Goal: Task Accomplishment & Management: Manage account settings

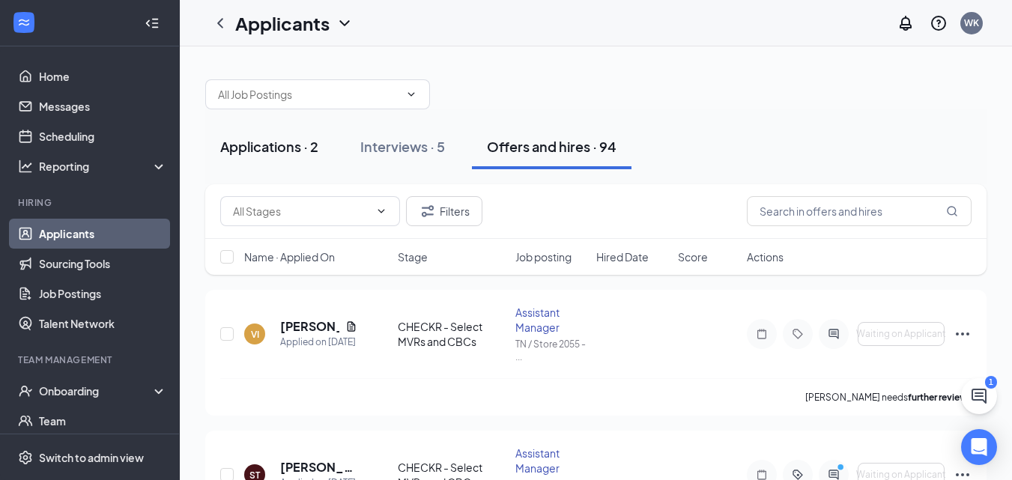
click at [278, 144] on div "Applications · 2" at bounding box center [269, 146] width 98 height 19
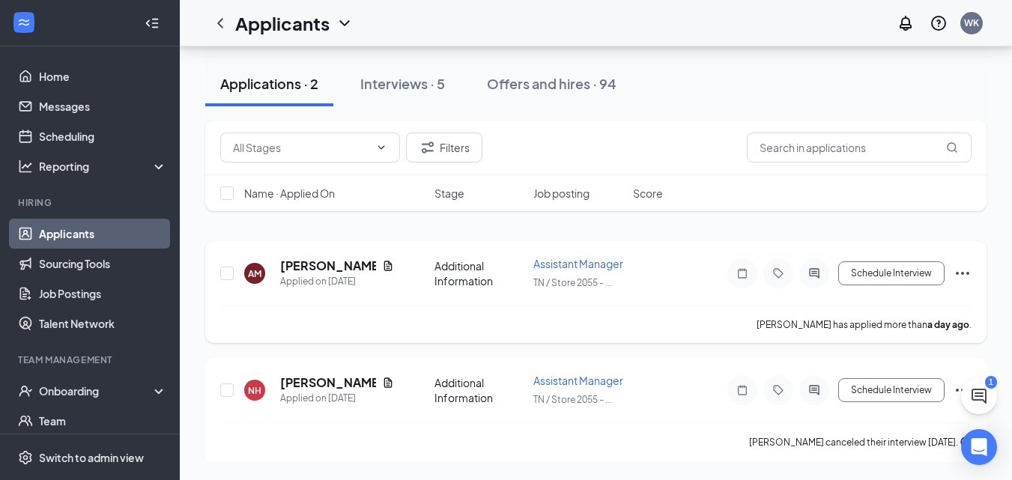
scroll to position [75, 0]
click at [418, 84] on div "Interviews · 5" at bounding box center [402, 83] width 85 height 19
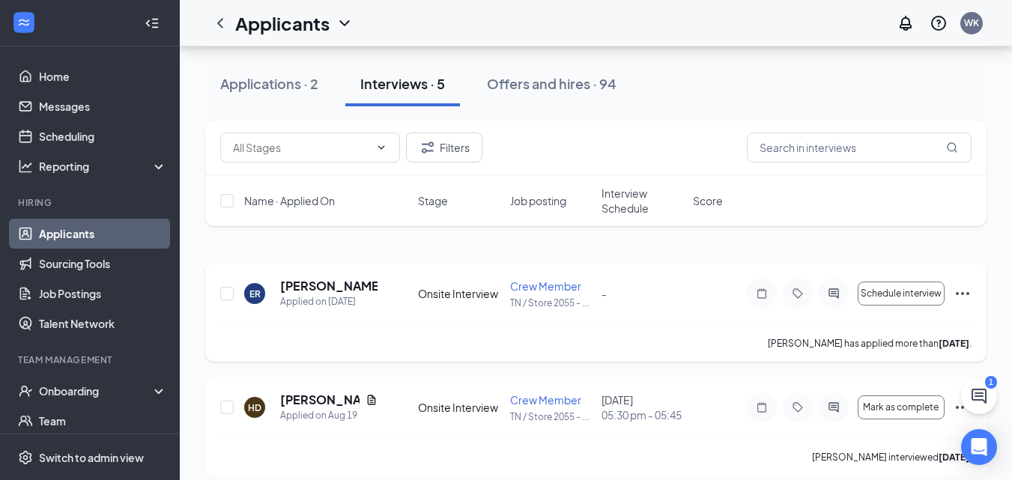
scroll to position [75, 0]
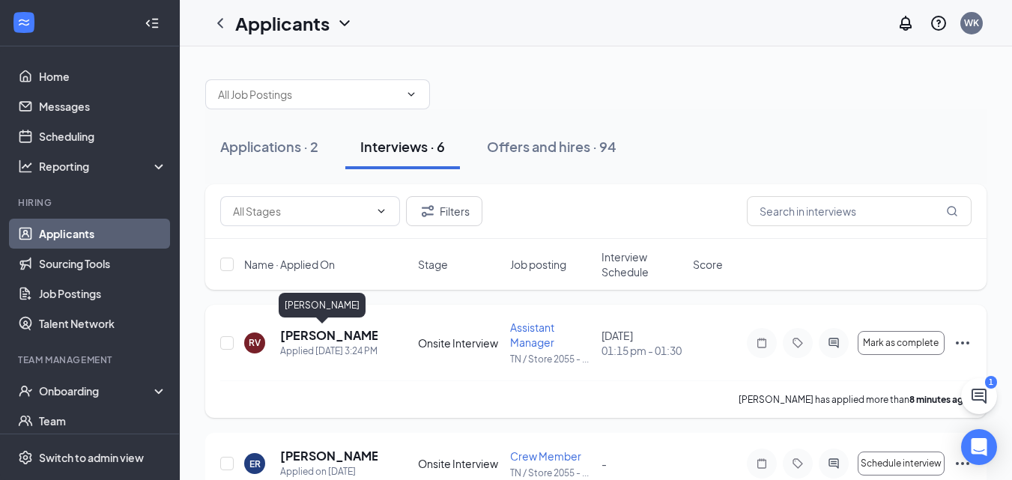
click at [310, 329] on h5 "Raymond VanderWal" at bounding box center [328, 335] width 97 height 16
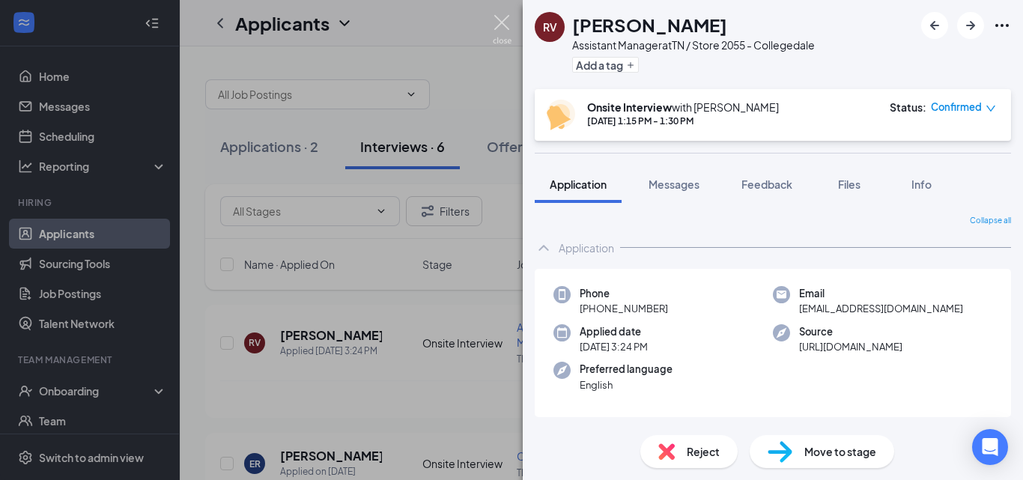
click at [508, 25] on img at bounding box center [502, 29] width 19 height 29
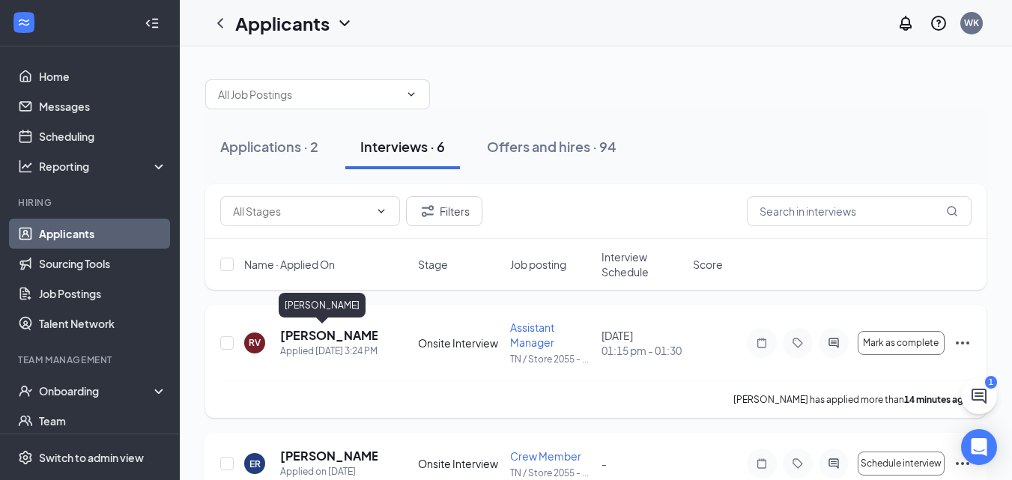
click at [323, 335] on h5 "Raymond VanderWal" at bounding box center [328, 335] width 97 height 16
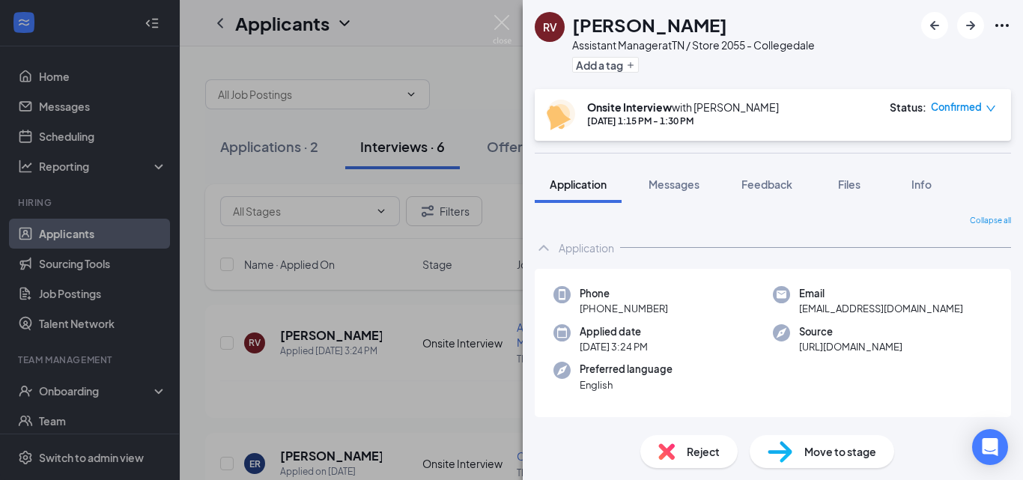
click at [836, 446] on span "Move to stage" at bounding box center [840, 451] width 72 height 16
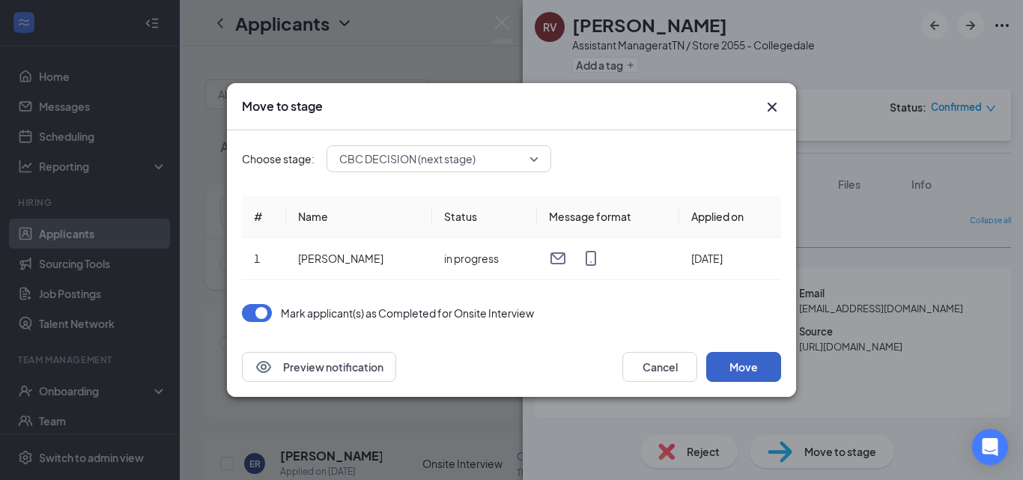
click at [721, 368] on button "Move" at bounding box center [743, 367] width 75 height 30
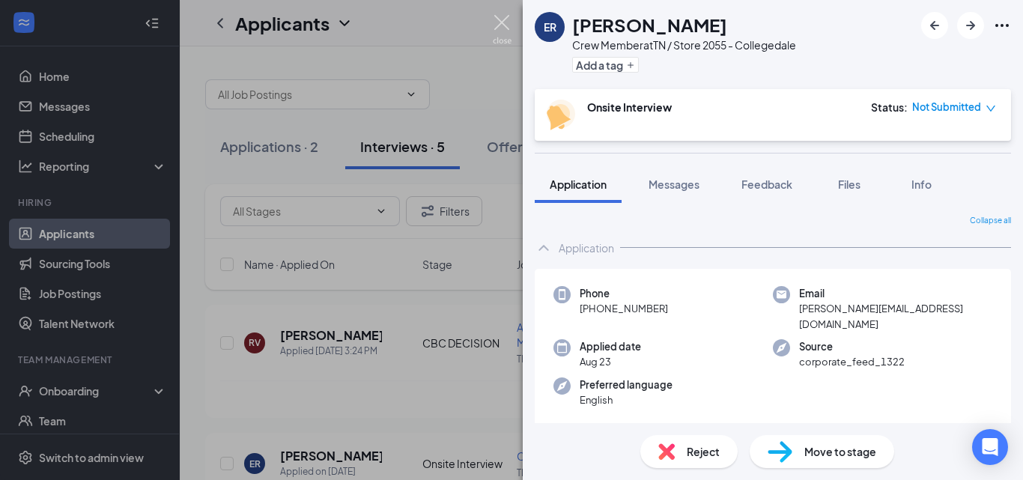
click at [504, 19] on img at bounding box center [502, 29] width 19 height 29
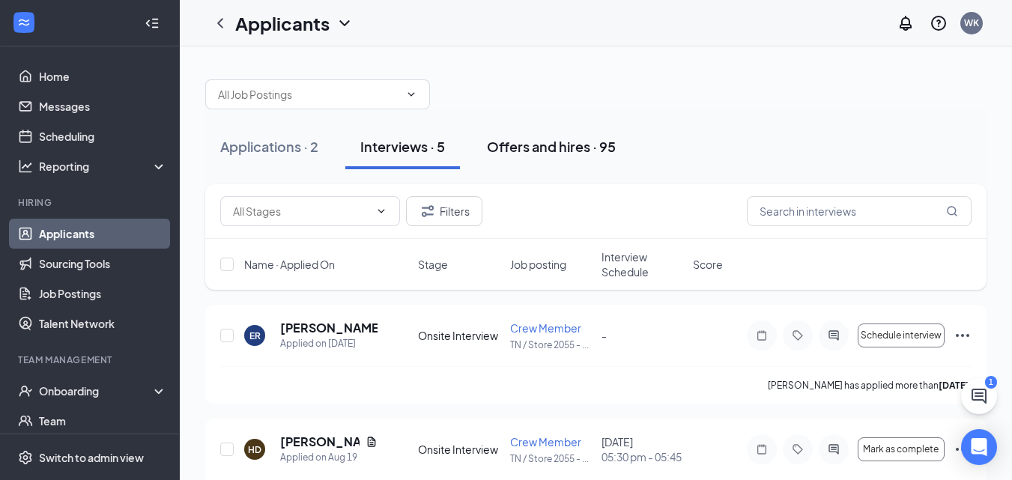
click at [527, 145] on div "Offers and hires · 95" at bounding box center [551, 146] width 129 height 19
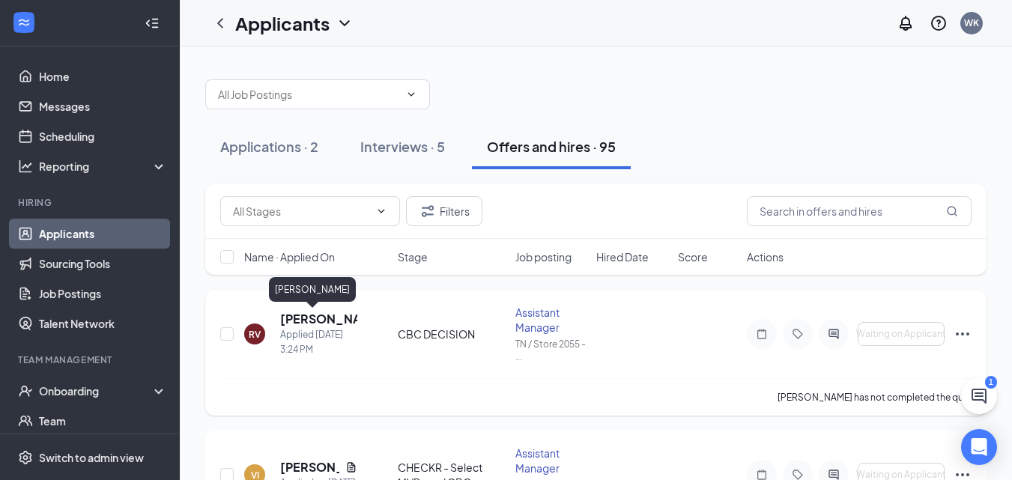
click at [325, 317] on h5 "Raymond VanderWal" at bounding box center [318, 319] width 77 height 16
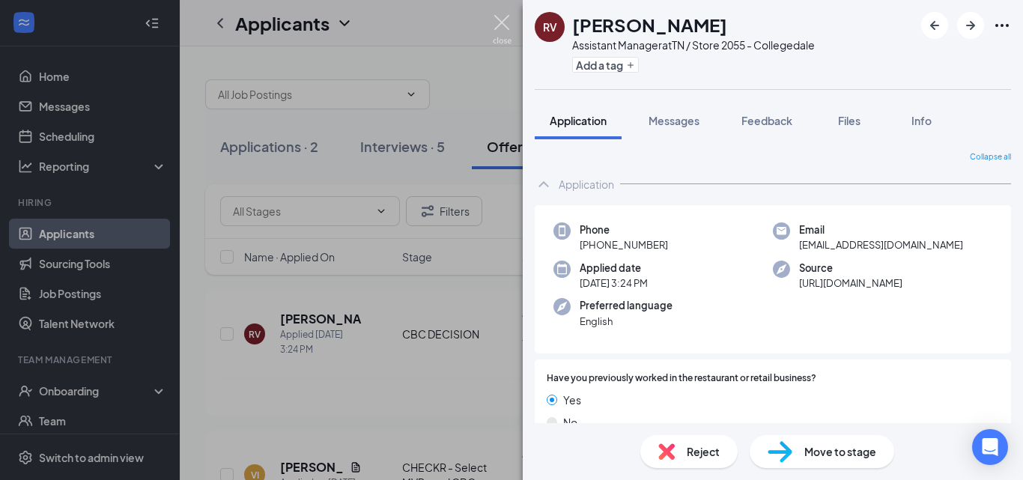
click at [496, 25] on img at bounding box center [502, 29] width 19 height 29
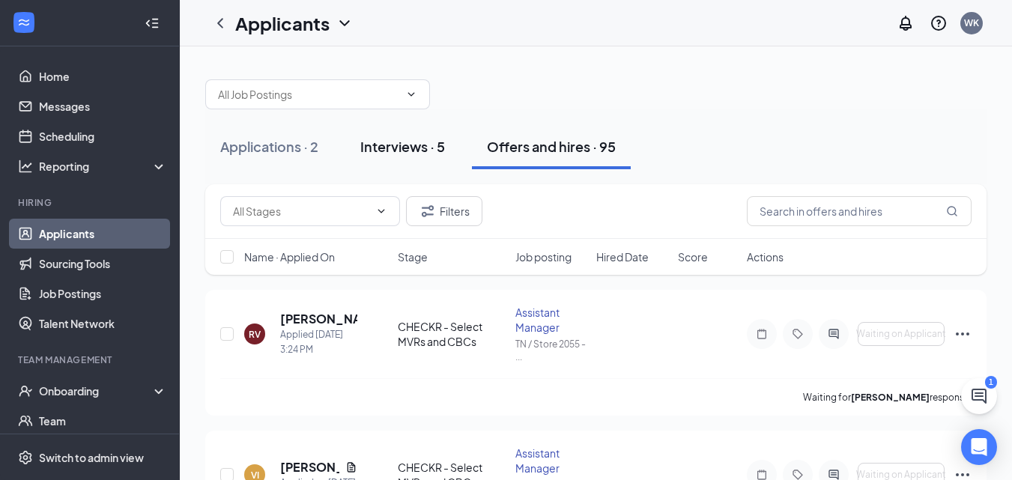
click at [419, 150] on div "Interviews · 5" at bounding box center [402, 146] width 85 height 19
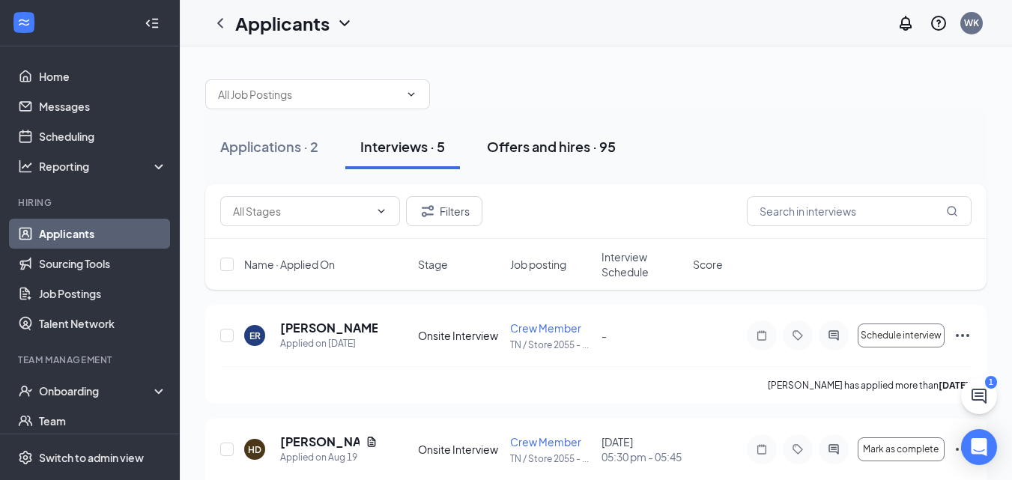
click at [539, 141] on div "Offers and hires · 95" at bounding box center [551, 146] width 129 height 19
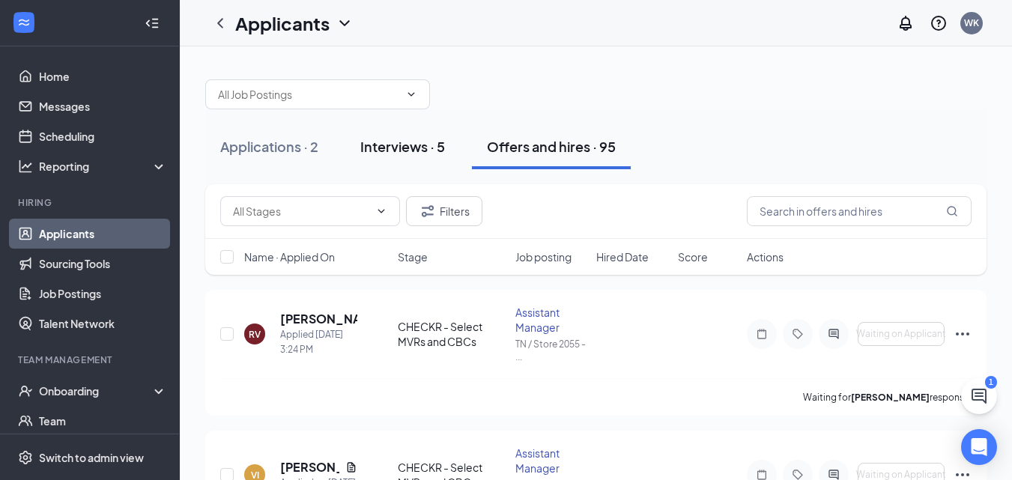
click at [428, 153] on div "Interviews · 5" at bounding box center [402, 146] width 85 height 19
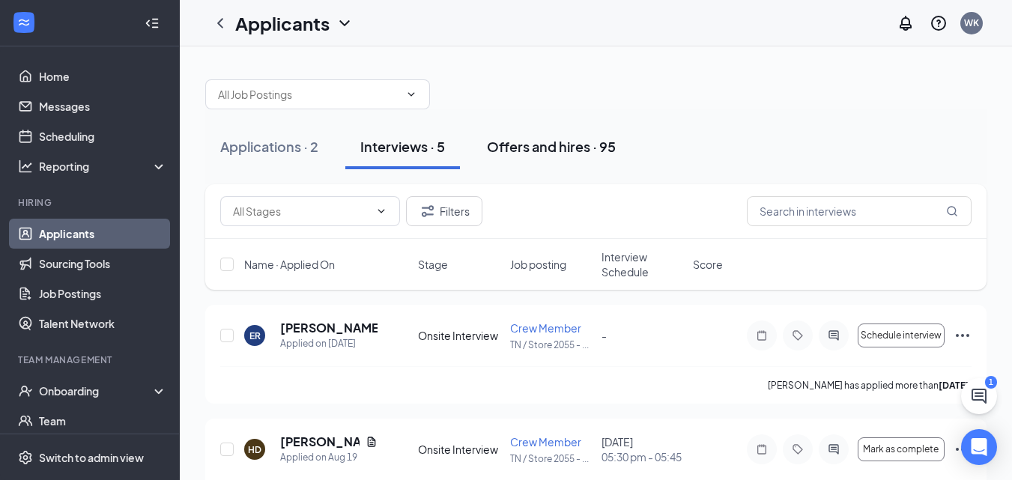
click at [524, 151] on div "Offers and hires · 95" at bounding box center [551, 146] width 129 height 19
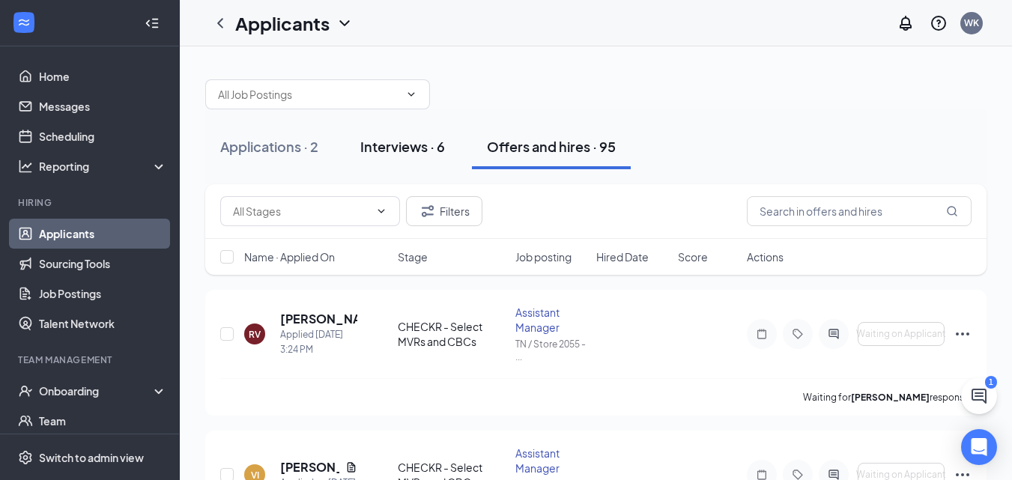
click at [419, 143] on div "Interviews · 6" at bounding box center [402, 146] width 85 height 19
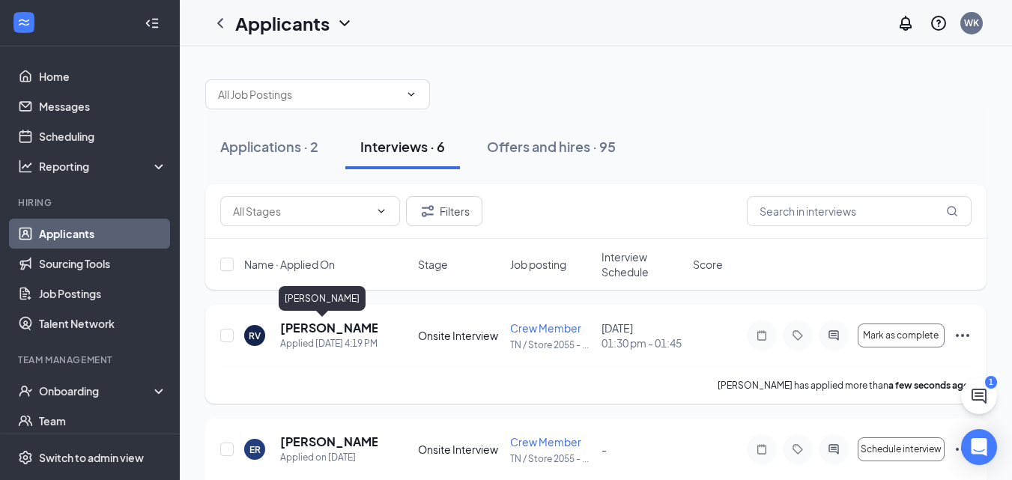
click at [350, 333] on h5 "Raymond VanderWal" at bounding box center [328, 328] width 97 height 16
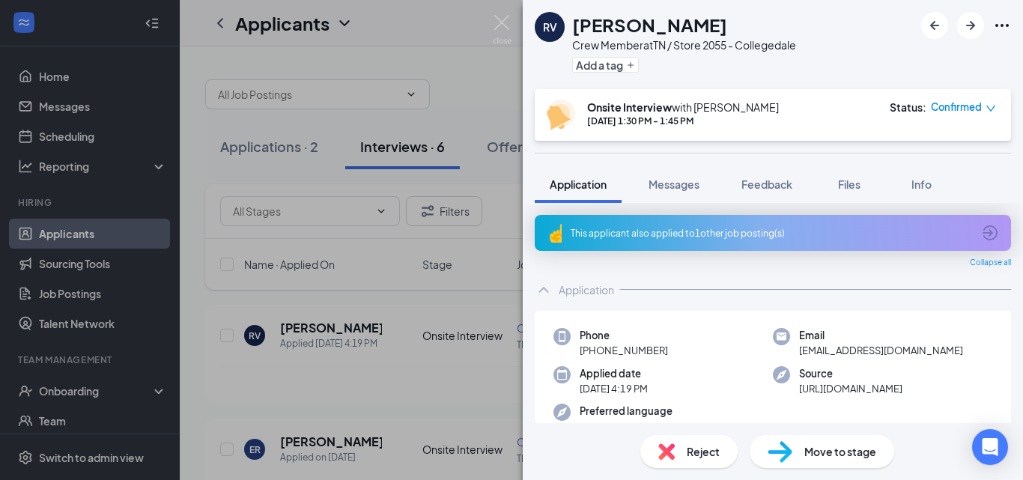
click at [833, 445] on span "Move to stage" at bounding box center [840, 451] width 72 height 16
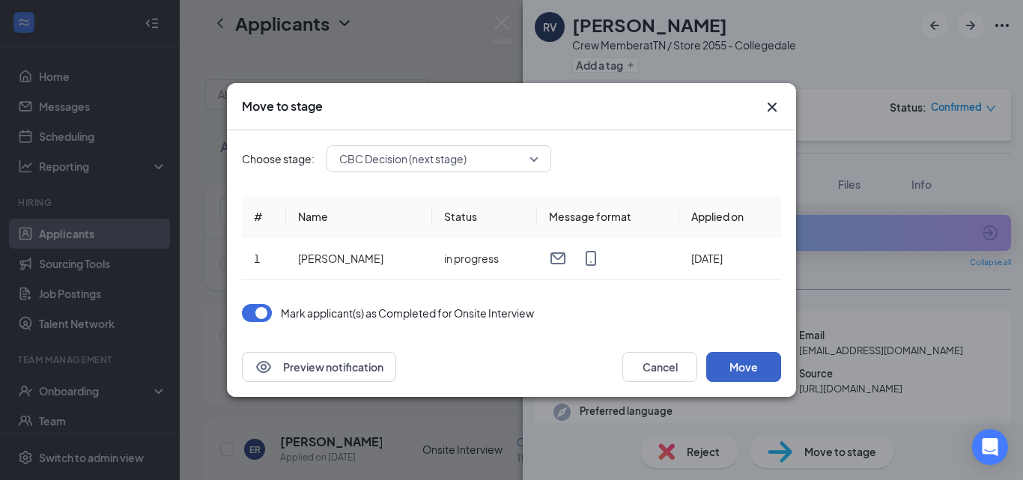
click at [759, 368] on button "Move" at bounding box center [743, 367] width 75 height 30
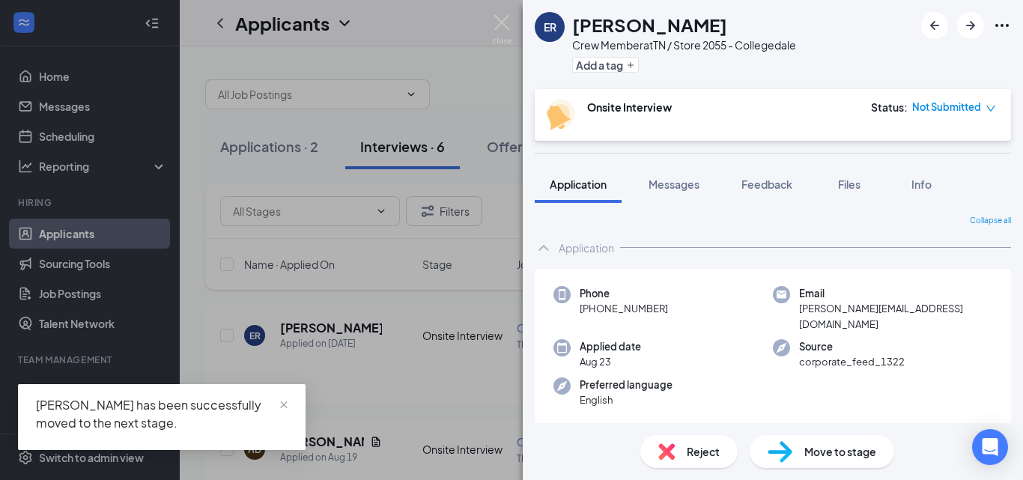
drag, startPoint x: 512, startPoint y: 45, endPoint x: 499, endPoint y: 60, distance: 20.1
drag, startPoint x: 499, startPoint y: 60, endPoint x: 505, endPoint y: 18, distance: 42.4
click at [452, 43] on div "ER Eleanor Ridge Crew Member at TN / Store 2055 - Collegedale Add a tag Onsite …" at bounding box center [511, 240] width 1023 height 480
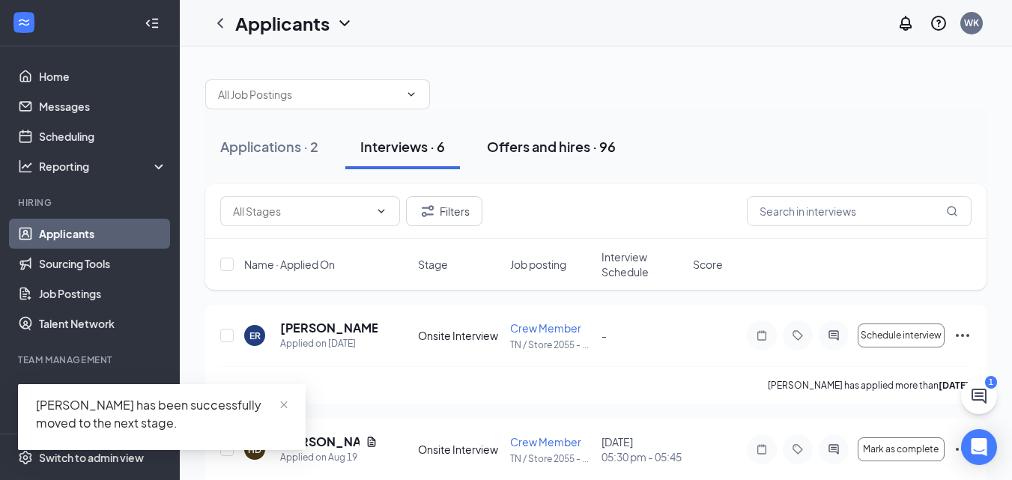
drag, startPoint x: 504, startPoint y: 20, endPoint x: 531, endPoint y: 157, distance: 139.7
click at [503, 21] on div "Applicants WK" at bounding box center [596, 23] width 832 height 46
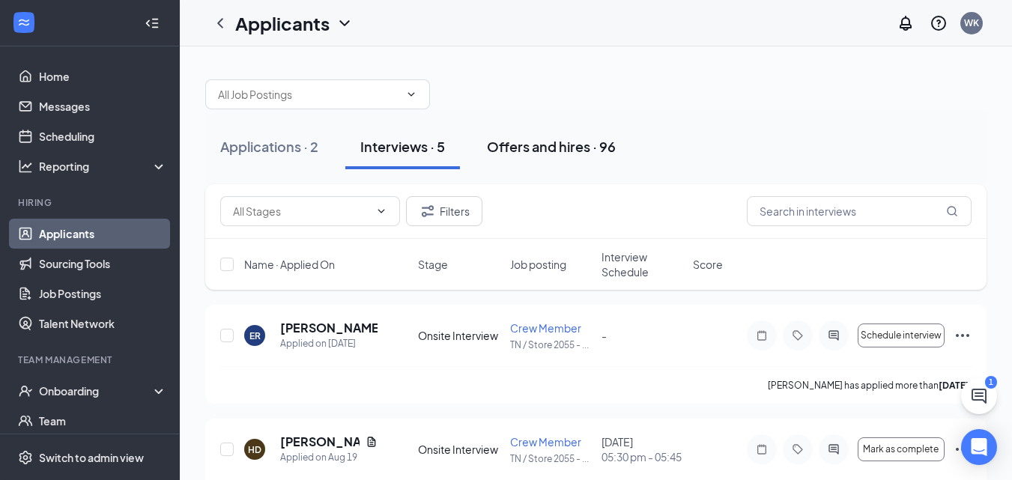
click at [541, 146] on div "Offers and hires · 96" at bounding box center [551, 146] width 129 height 19
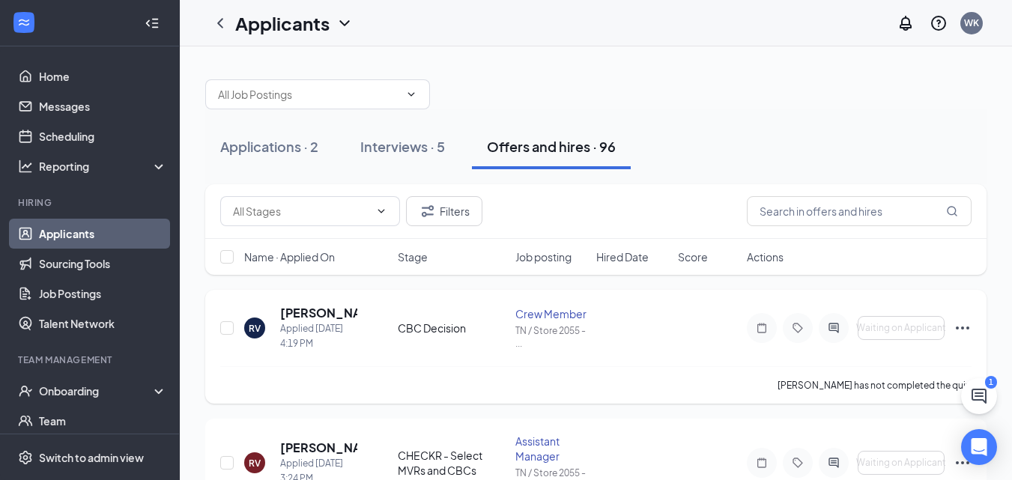
scroll to position [75, 0]
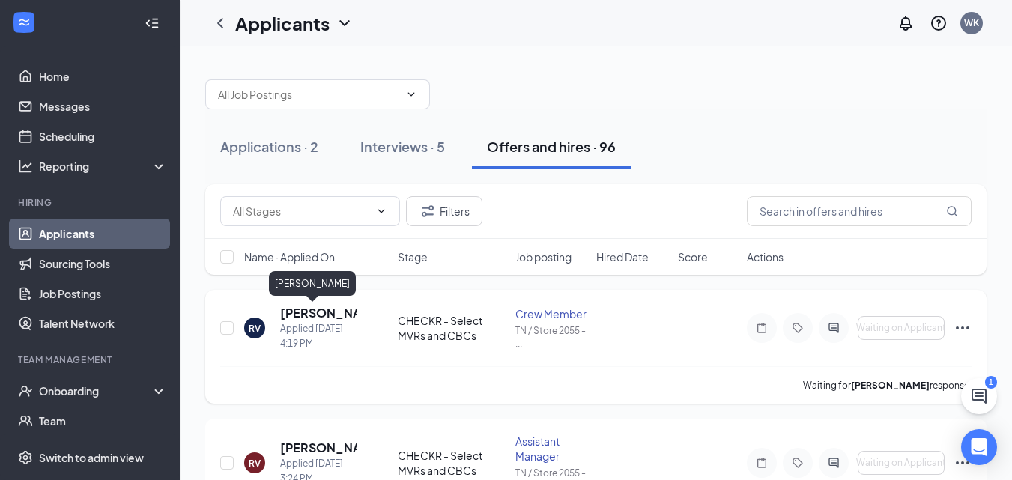
click at [315, 312] on h5 "[PERSON_NAME]" at bounding box center [318, 313] width 77 height 16
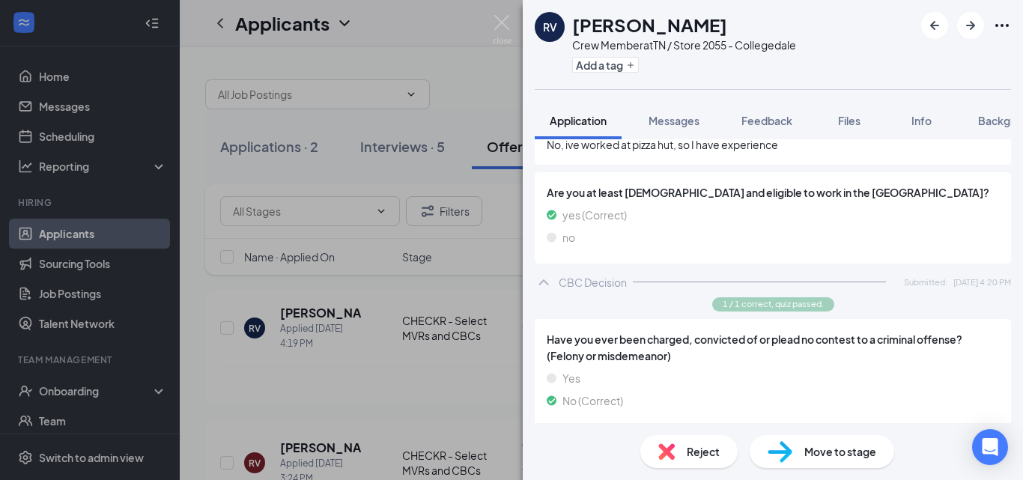
scroll to position [688, 0]
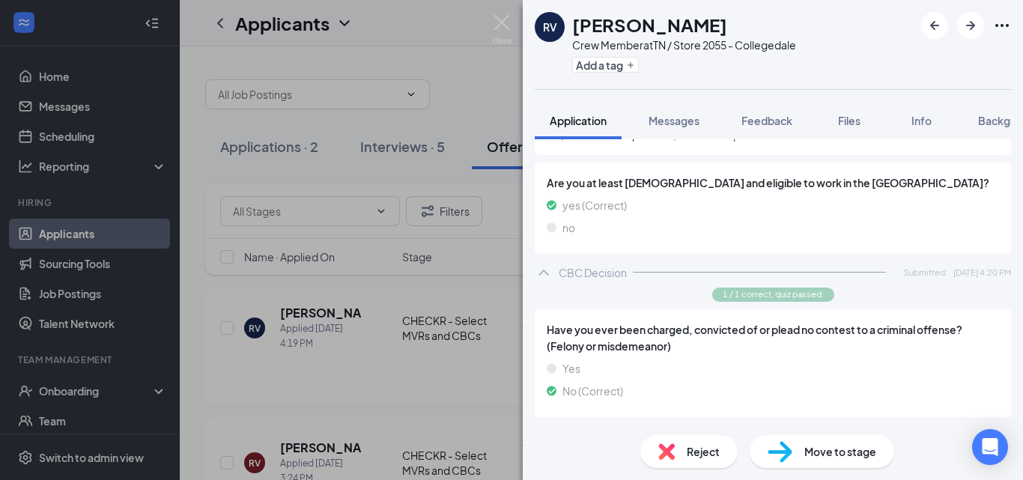
click at [577, 268] on div "CBC Decision" at bounding box center [593, 272] width 68 height 15
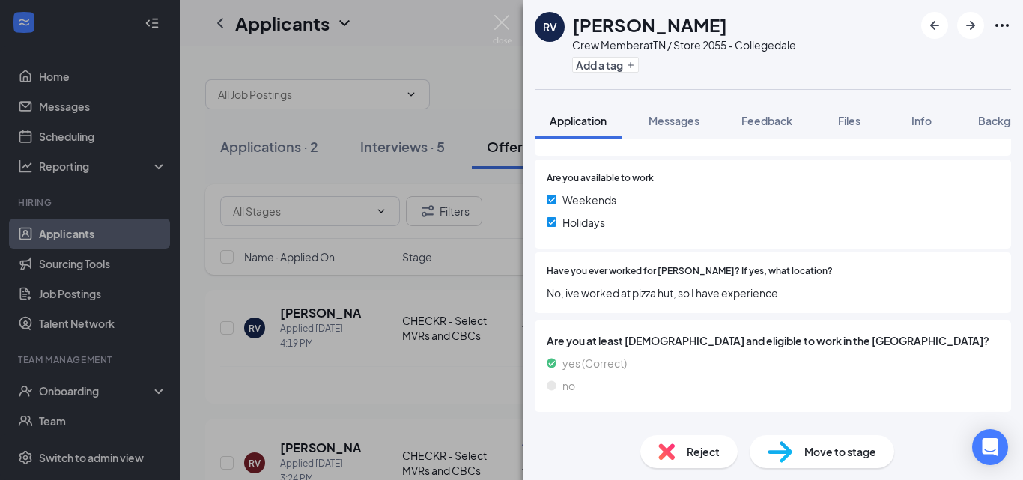
scroll to position [553, 0]
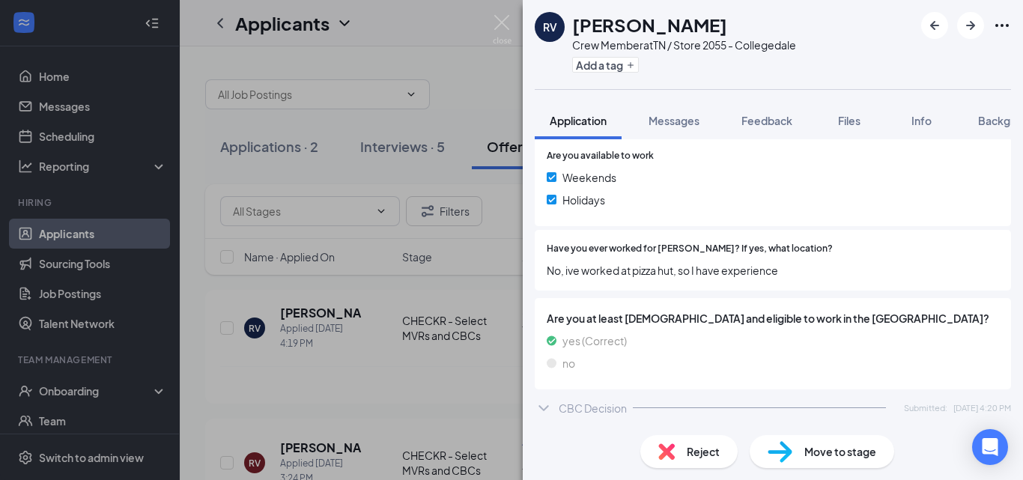
click at [610, 410] on div "CBC Decision" at bounding box center [593, 408] width 68 height 15
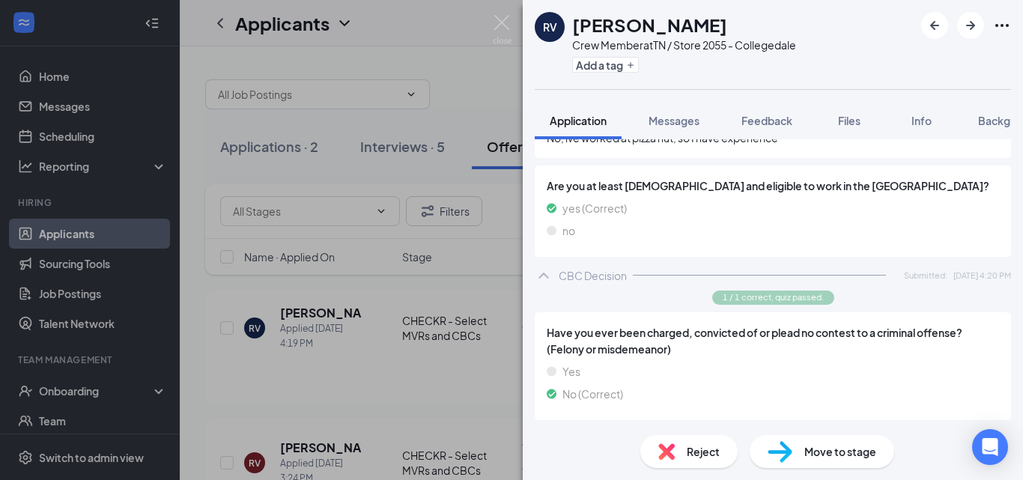
scroll to position [688, 0]
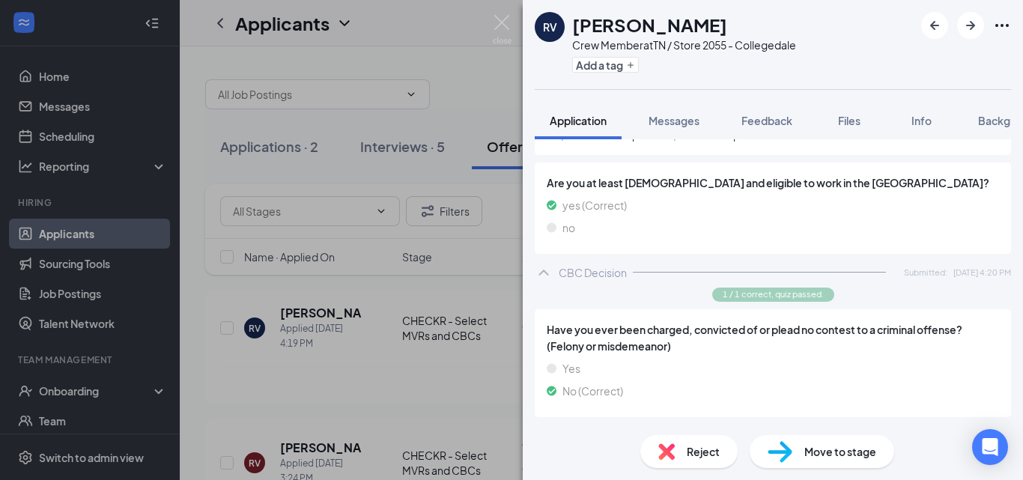
click at [800, 448] on div "Move to stage" at bounding box center [822, 451] width 145 height 33
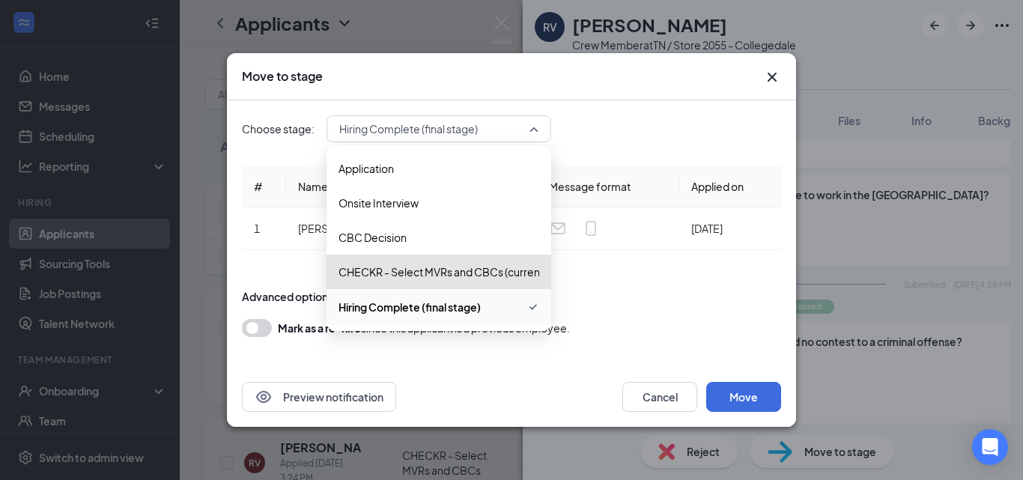
click at [534, 129] on span "Hiring Complete (final stage)" at bounding box center [438, 129] width 199 height 22
click at [603, 303] on div "Advanced options" at bounding box center [511, 296] width 539 height 15
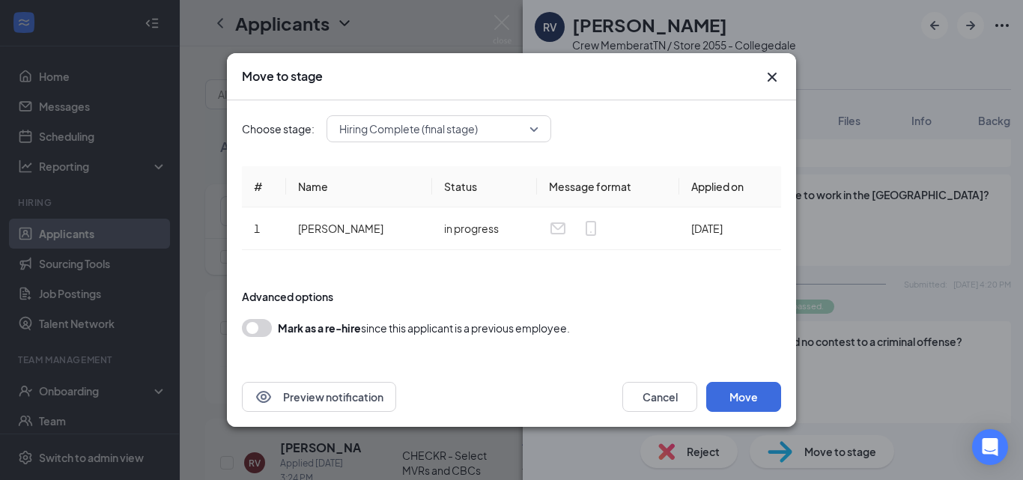
click at [767, 82] on icon "Cross" at bounding box center [772, 77] width 18 height 18
